Goal: Information Seeking & Learning: Learn about a topic

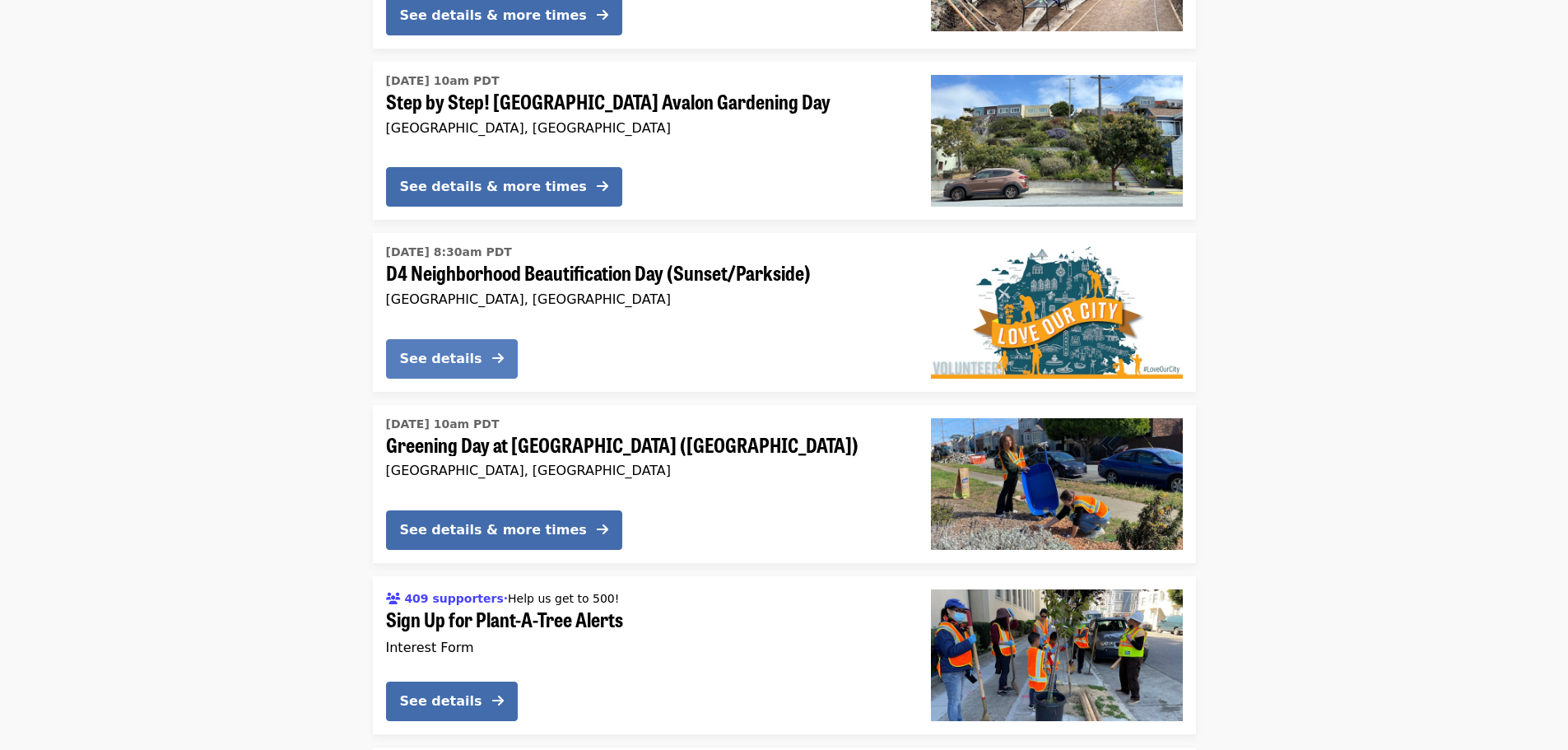
scroll to position [3950, 0]
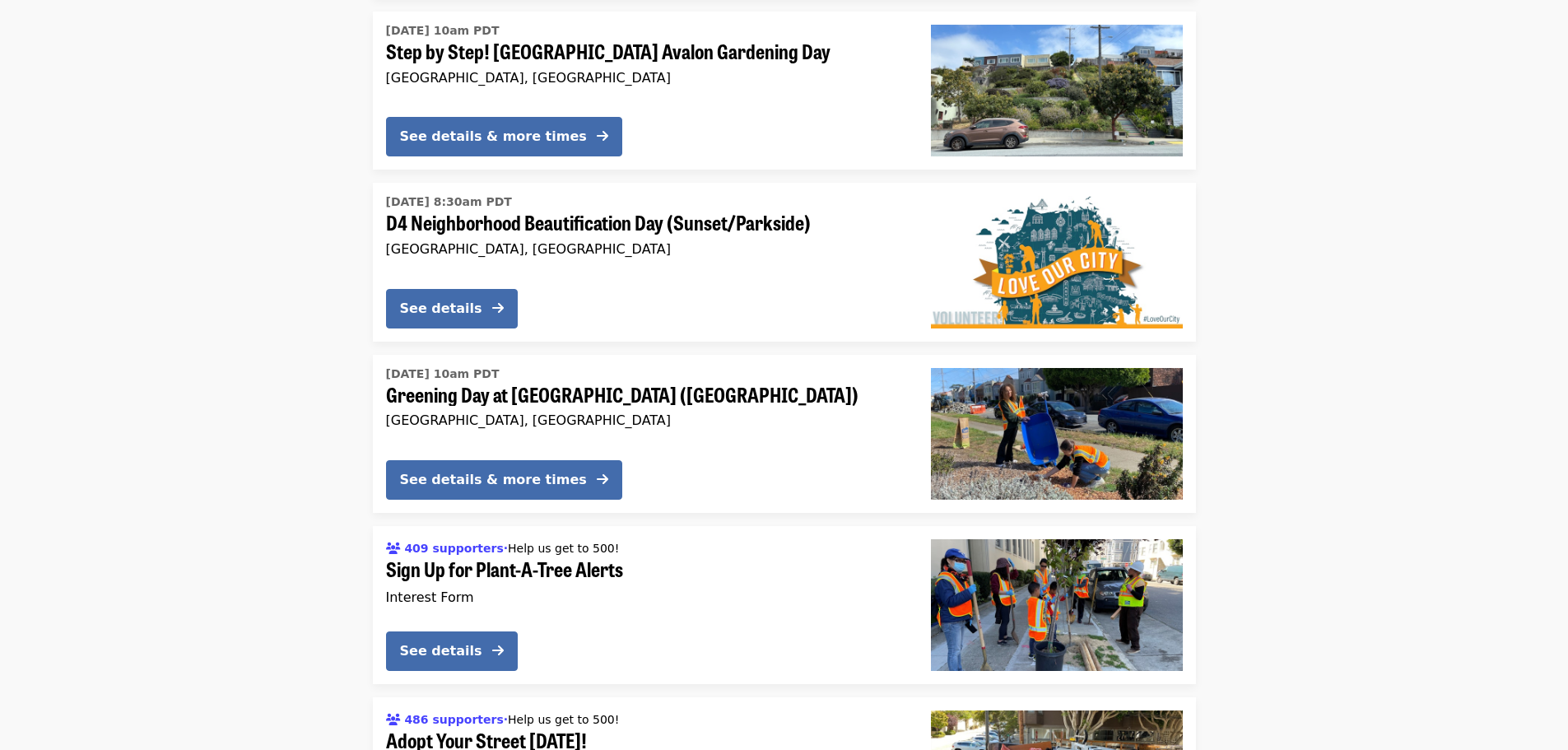
click at [591, 383] on span "Greening Day at [GEOGRAPHIC_DATA] ([GEOGRAPHIC_DATA])" at bounding box center [645, 395] width 519 height 24
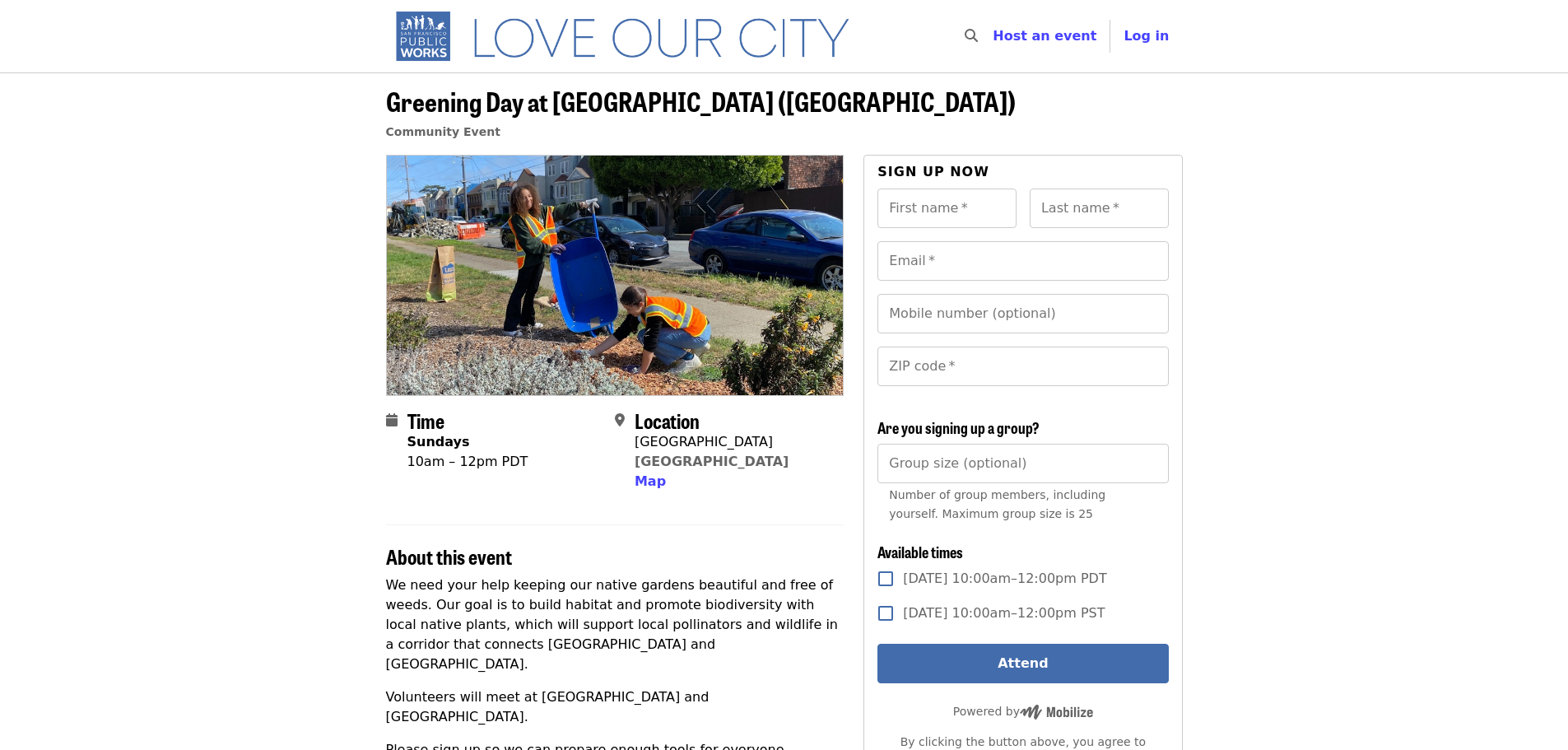
drag, startPoint x: 1020, startPoint y: 102, endPoint x: 388, endPoint y: 103, distance: 632.0
click at [389, 103] on header "Greening Day at [GEOGRAPHIC_DATA] ([GEOGRAPHIC_DATA]) Community Event" at bounding box center [784, 119] width 797 height 68
copy span "Greening Day at [GEOGRAPHIC_DATA] ([GEOGRAPHIC_DATA])"
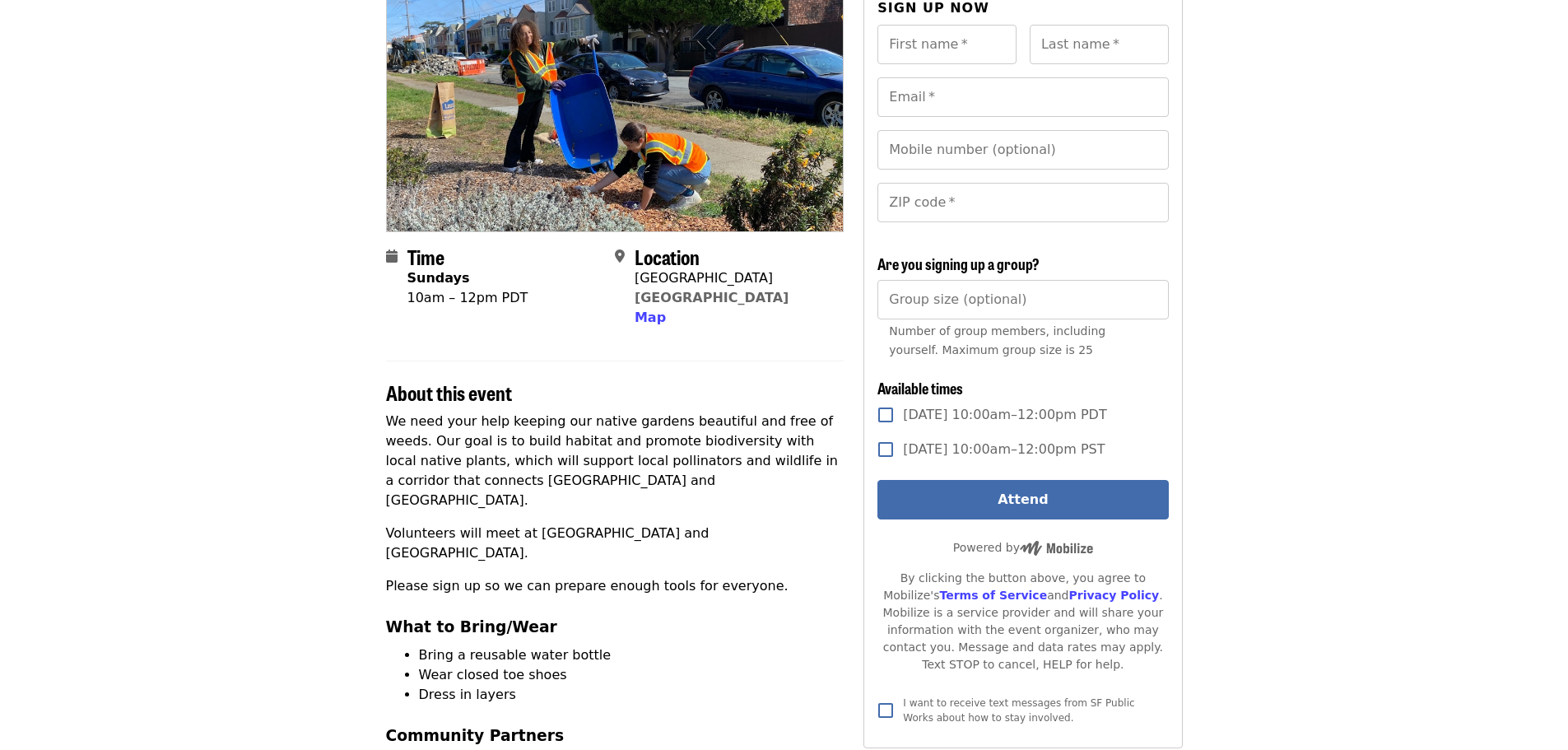
scroll to position [164, 0]
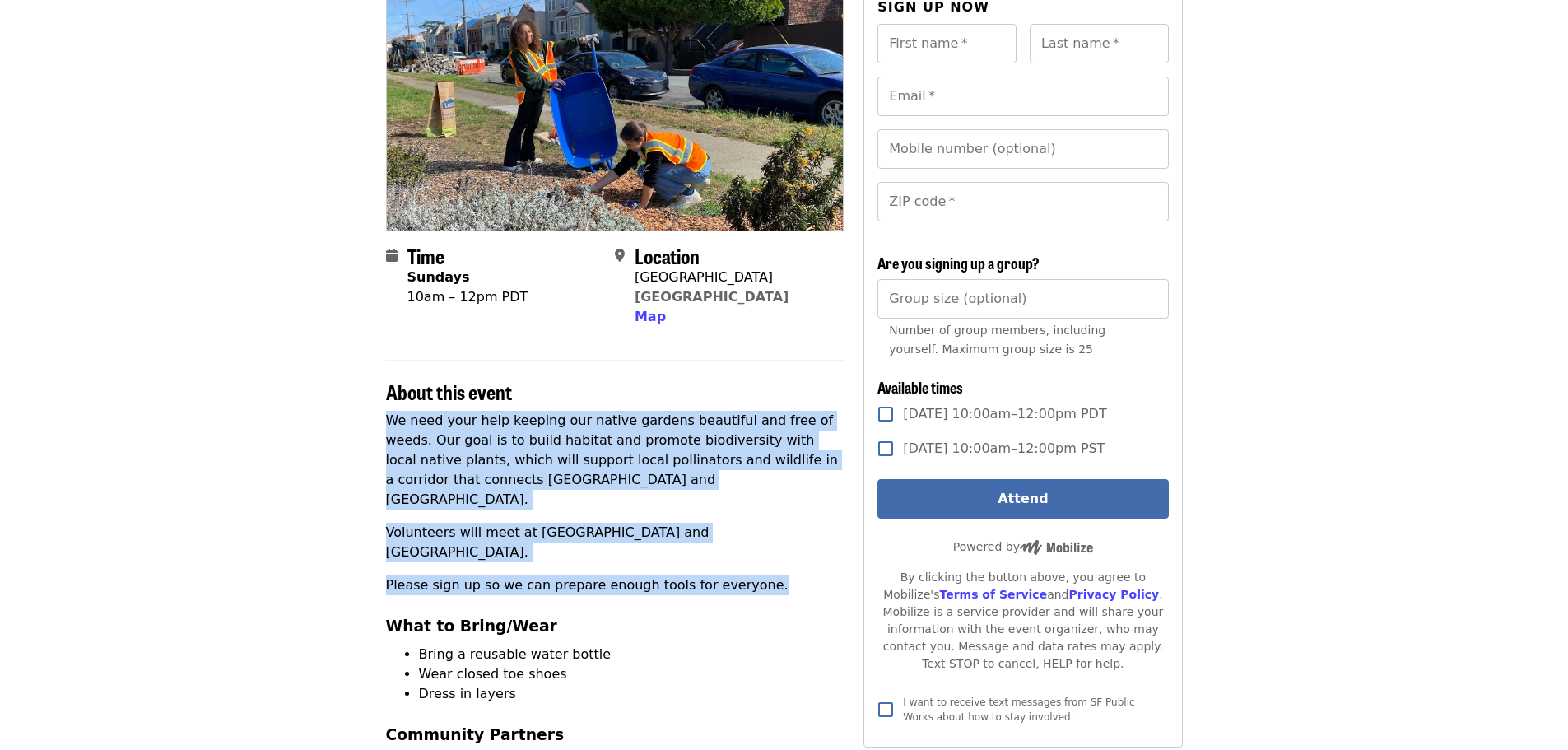
drag, startPoint x: 387, startPoint y: 419, endPoint x: 760, endPoint y: 542, distance: 392.8
click at [760, 542] on div "We need your help keeping our native gardens beautiful and free of weeds. Our g…" at bounding box center [615, 602] width 459 height 382
copy div "We need your help keeping our native gardens beautiful and free of weeds. Our g…"
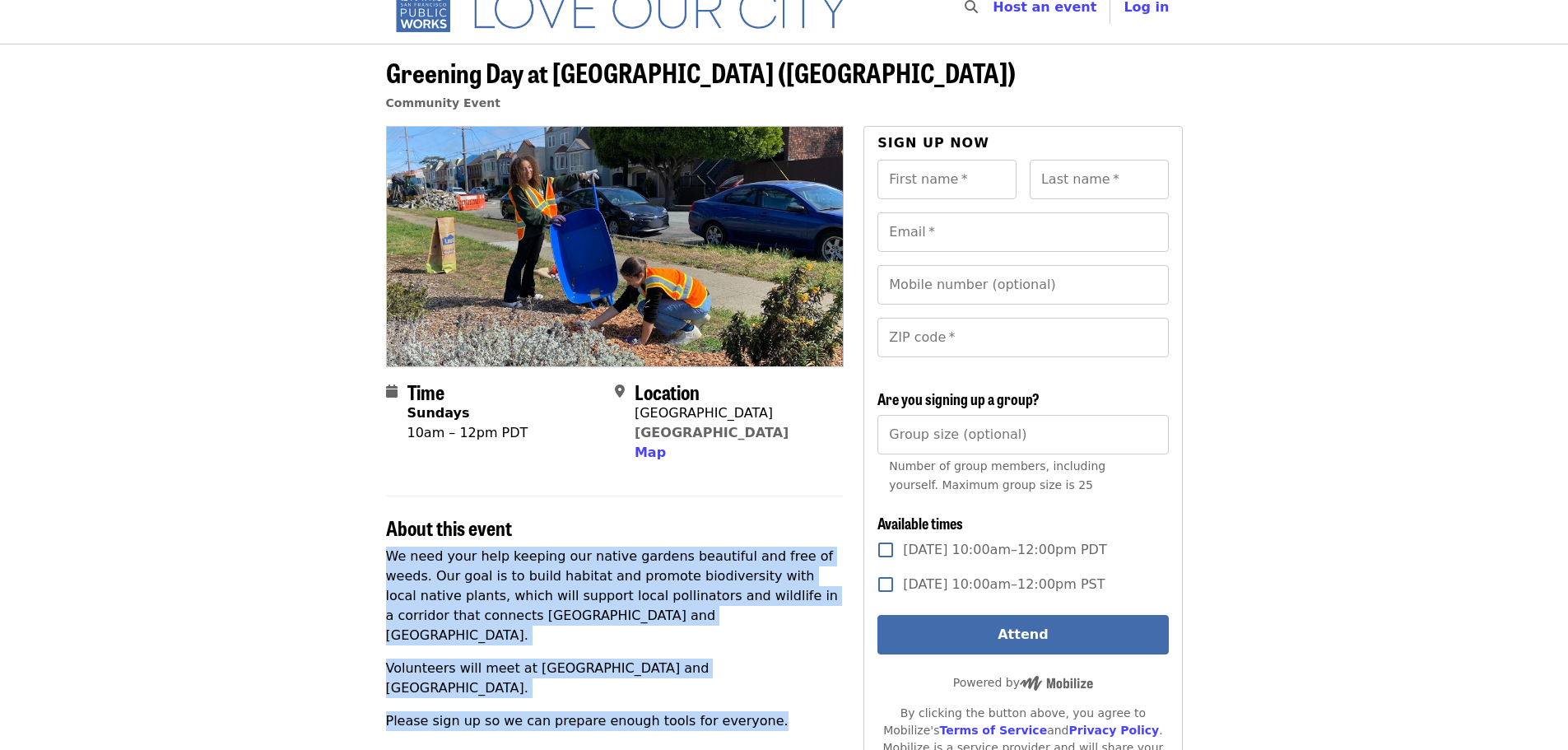
scroll to position [0, 0]
